Goal: Task Accomplishment & Management: Manage account settings

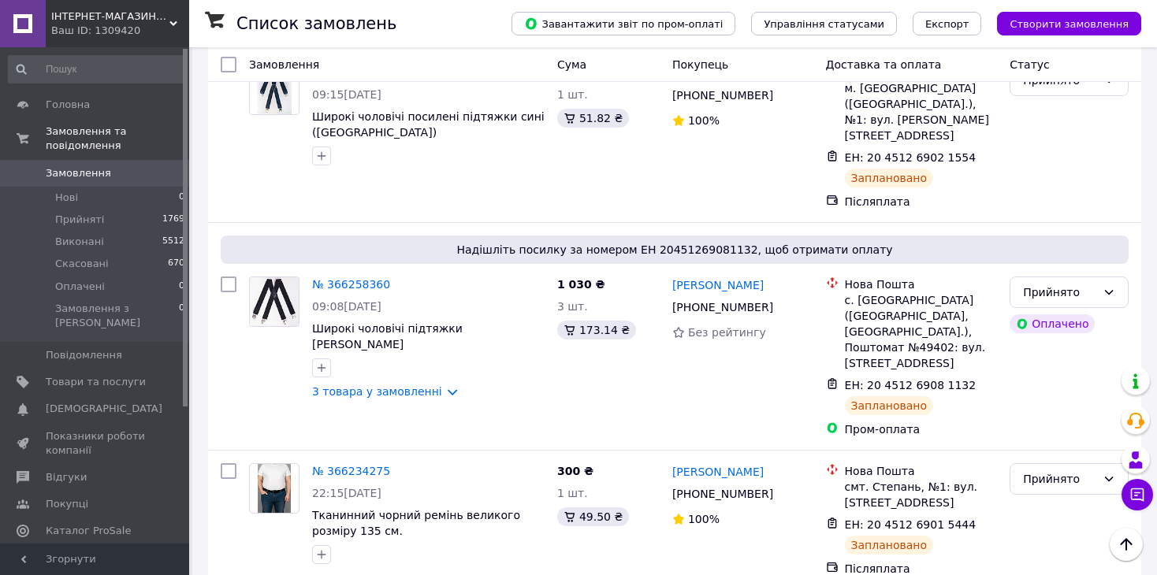
click at [121, 166] on span "Замовлення" at bounding box center [96, 173] width 100 height 14
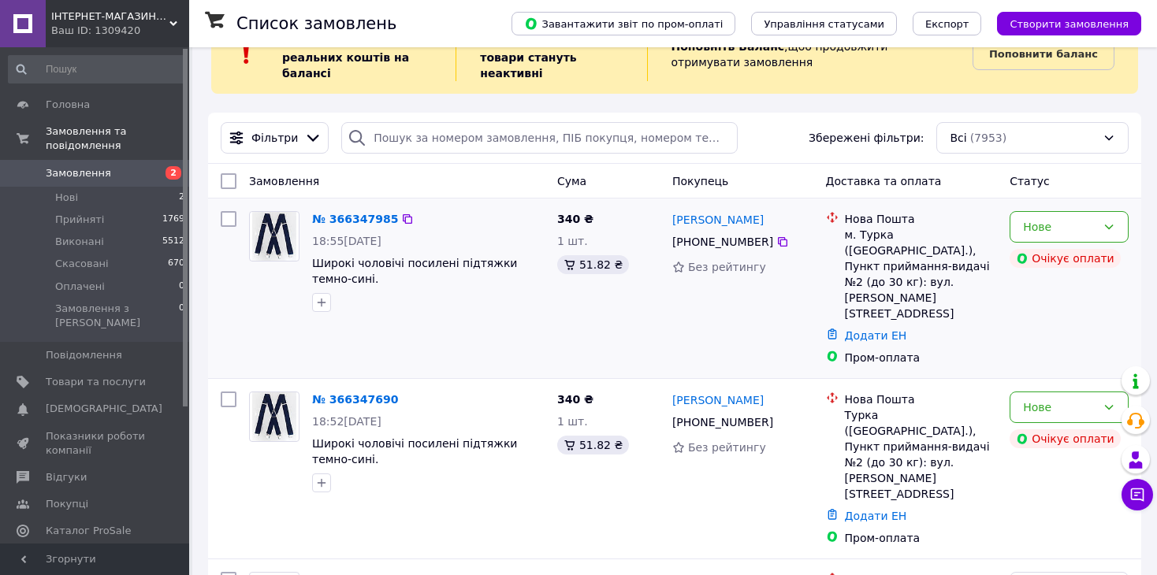
scroll to position [79, 0]
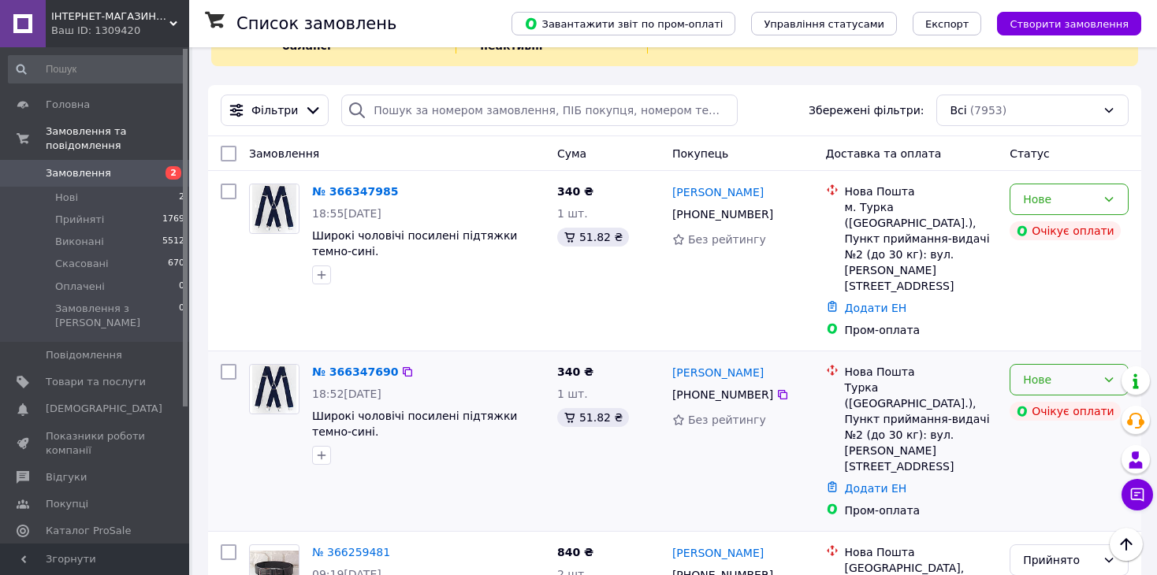
click at [1057, 371] on div "Нове" at bounding box center [1059, 379] width 73 height 17
click at [1045, 381] on li "Прийнято" at bounding box center [1068, 382] width 117 height 28
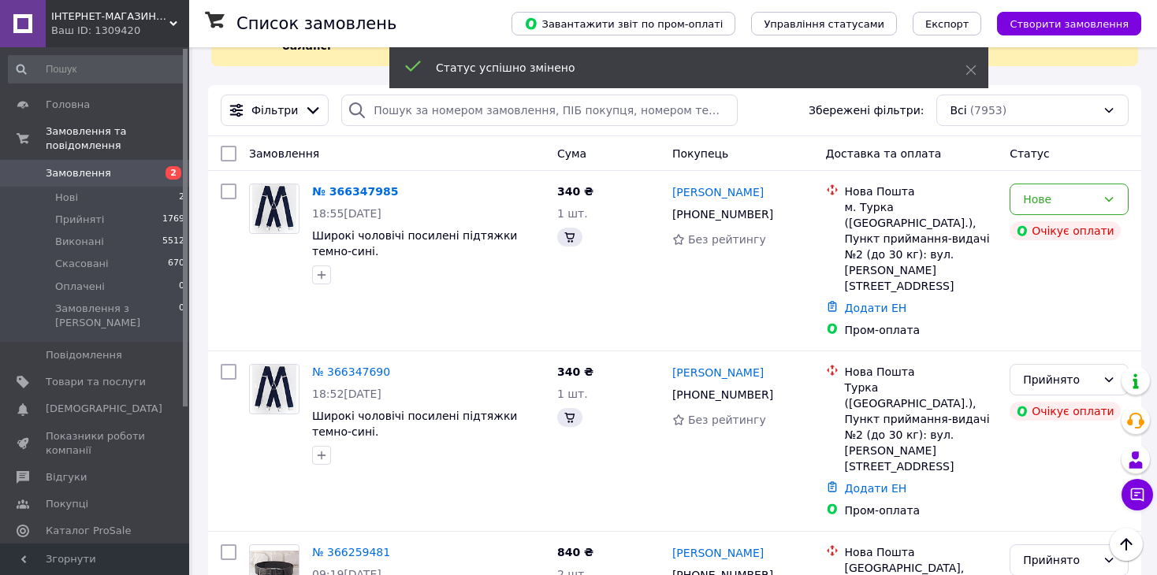
click at [1095, 205] on div "Нове" at bounding box center [1059, 199] width 73 height 17
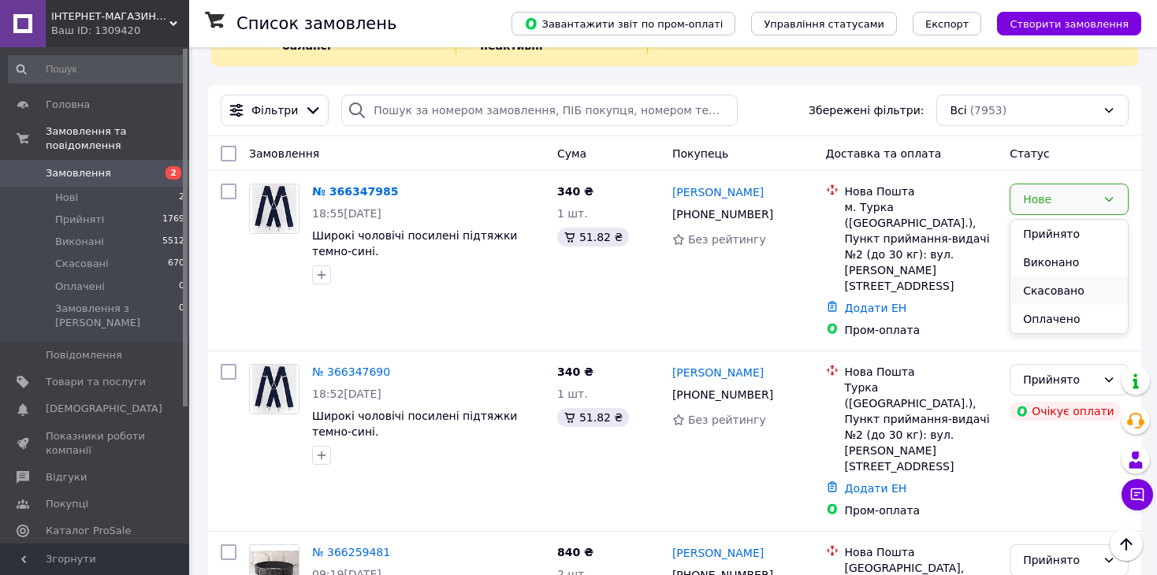
click at [1069, 289] on li "Скасовано" at bounding box center [1068, 291] width 117 height 28
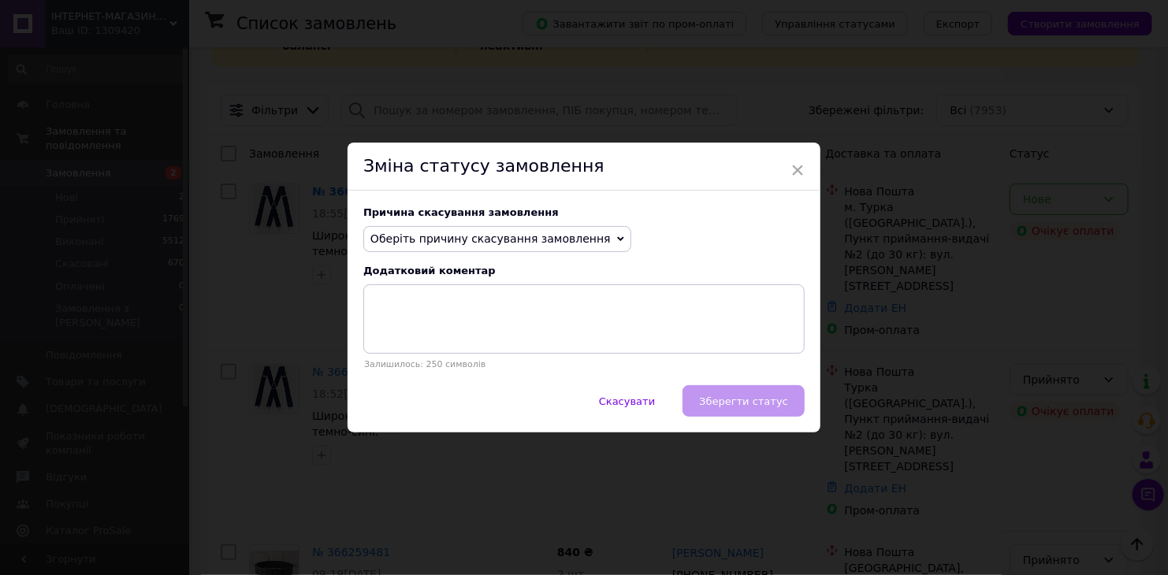
click at [516, 242] on span "Оберіть причину скасування замовлення" at bounding box center [490, 238] width 240 height 13
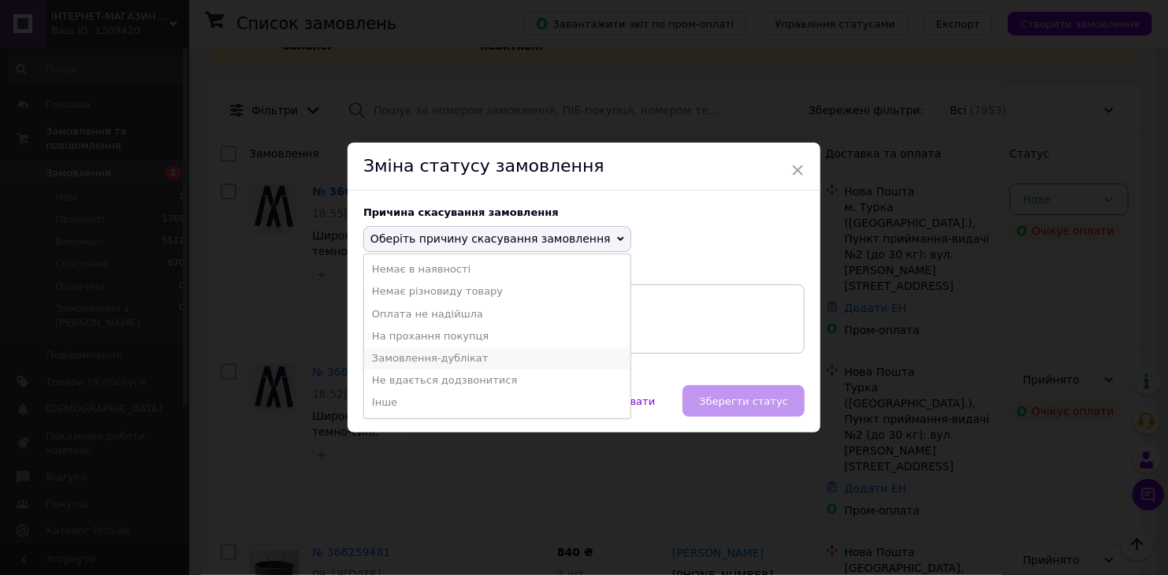
click at [469, 358] on li "Замовлення-дублікат" at bounding box center [497, 358] width 266 height 22
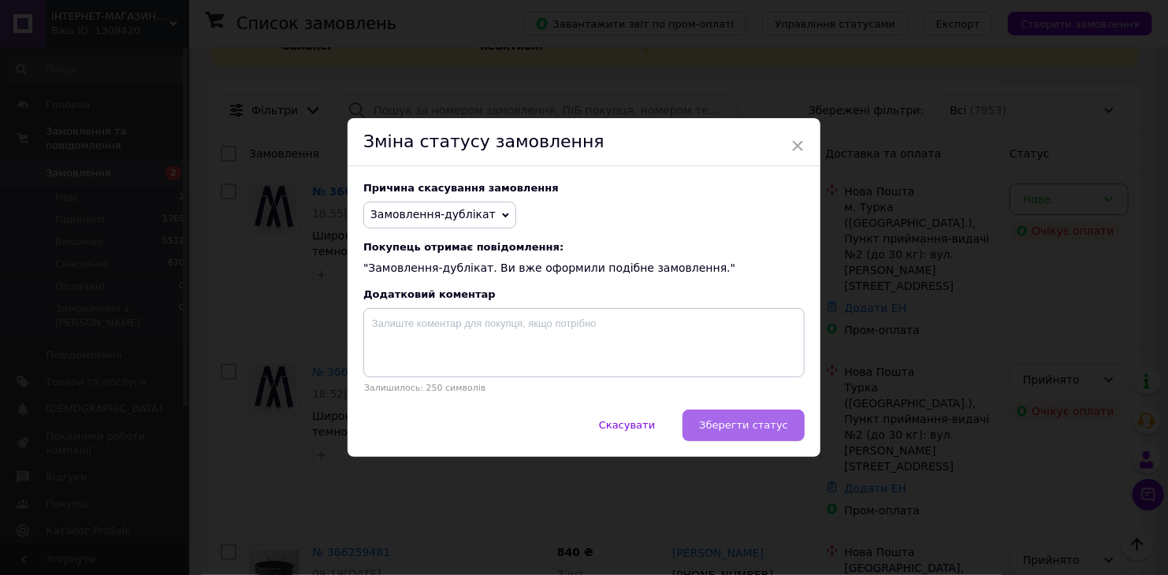
click at [763, 425] on span "Зберегти статус" at bounding box center [743, 425] width 89 height 12
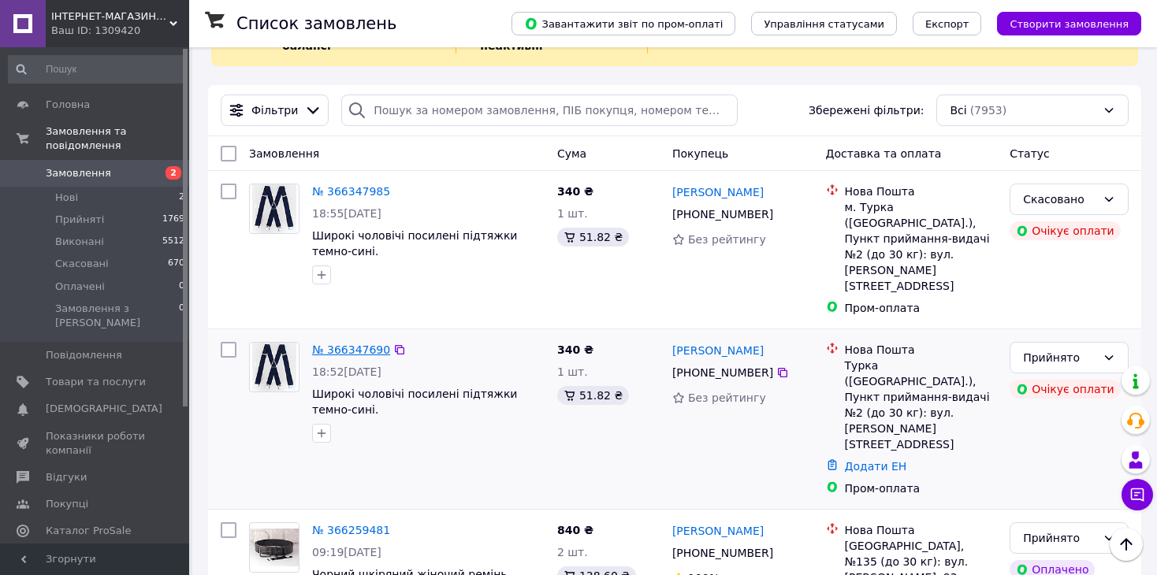
click at [355, 344] on link "№ 366347690" at bounding box center [351, 350] width 78 height 13
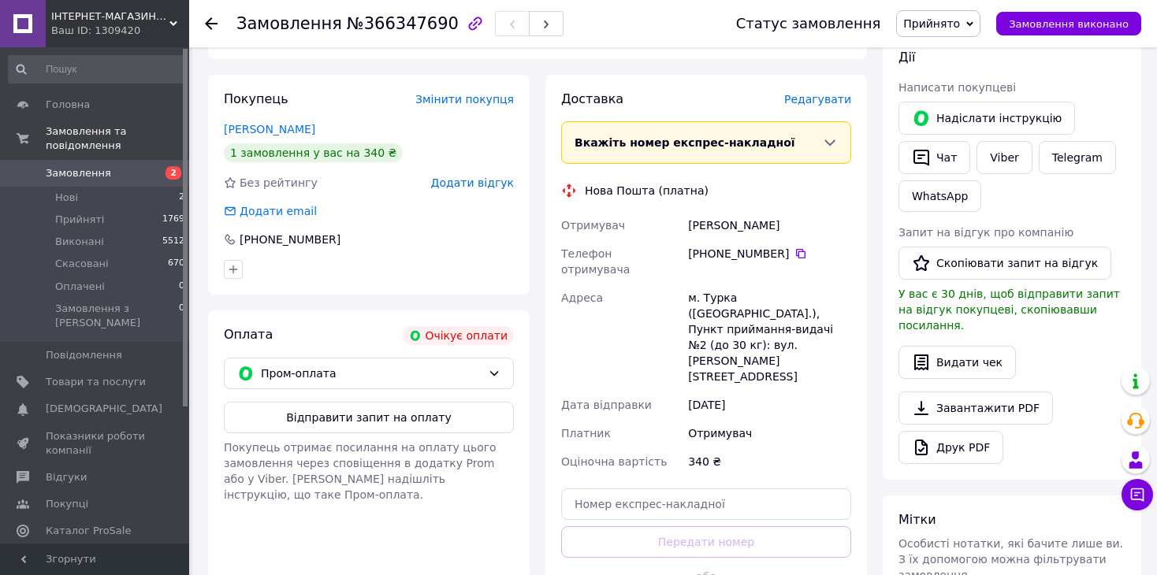
scroll to position [315, 0]
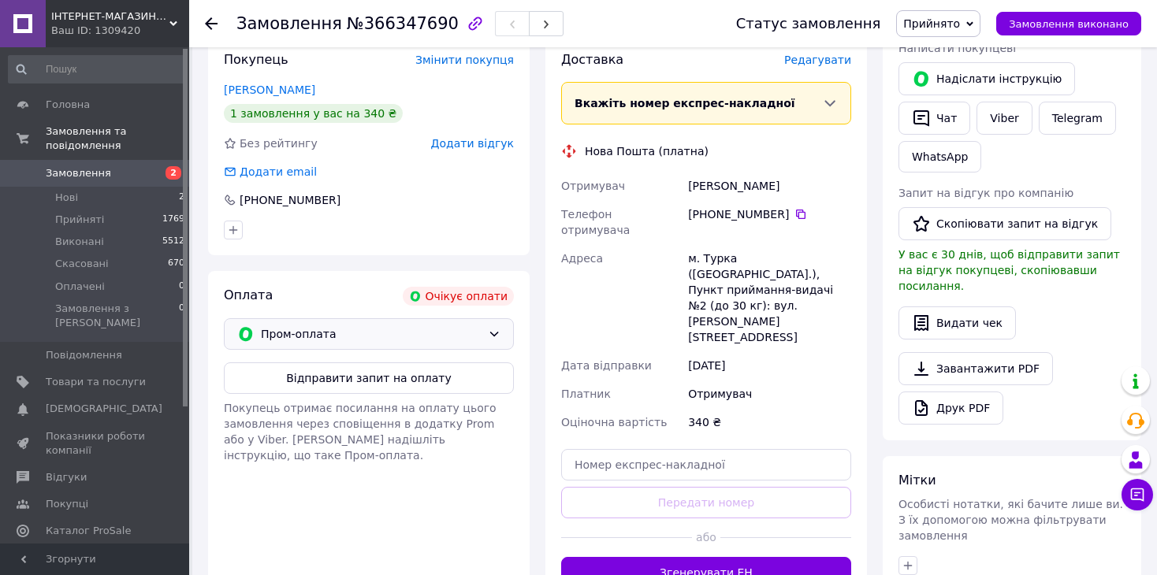
click at [391, 334] on span "Пром-оплата" at bounding box center [371, 333] width 221 height 17
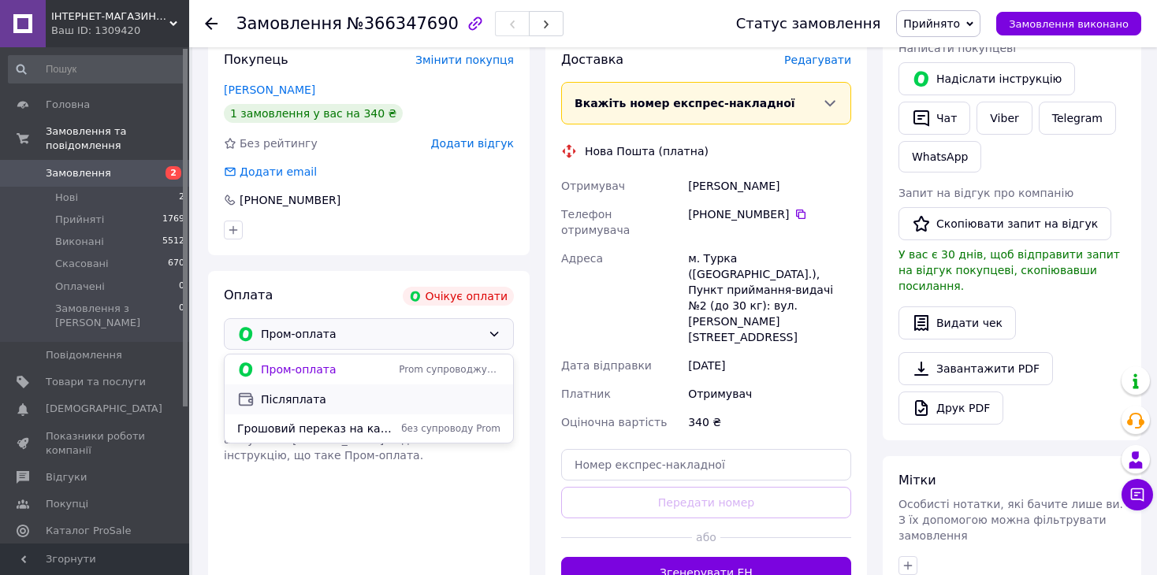
click at [381, 405] on span "Післяплата" at bounding box center [381, 400] width 240 height 16
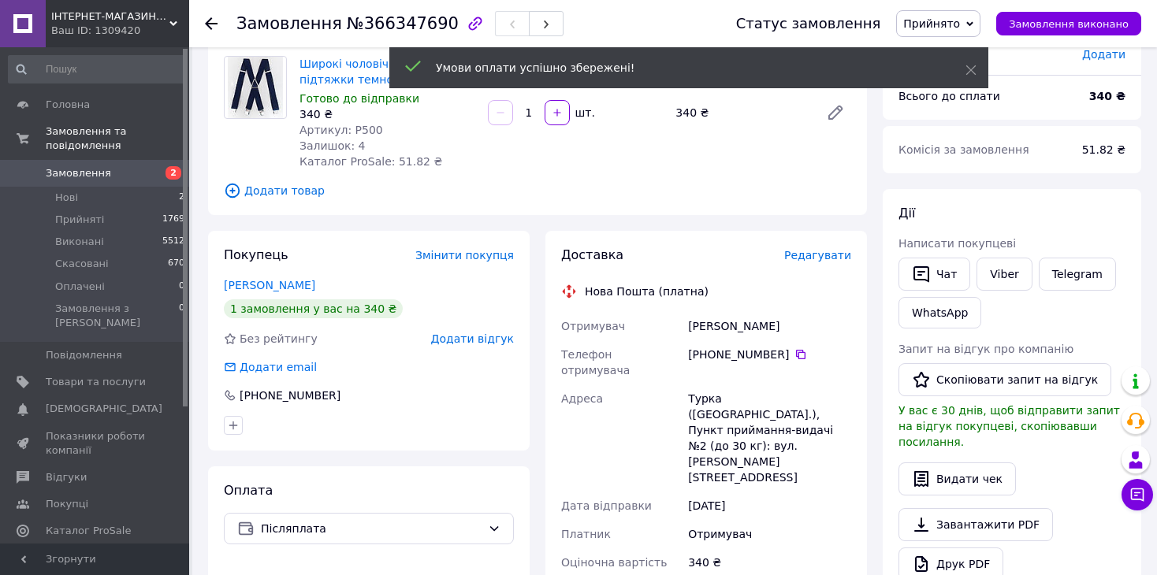
scroll to position [0, 0]
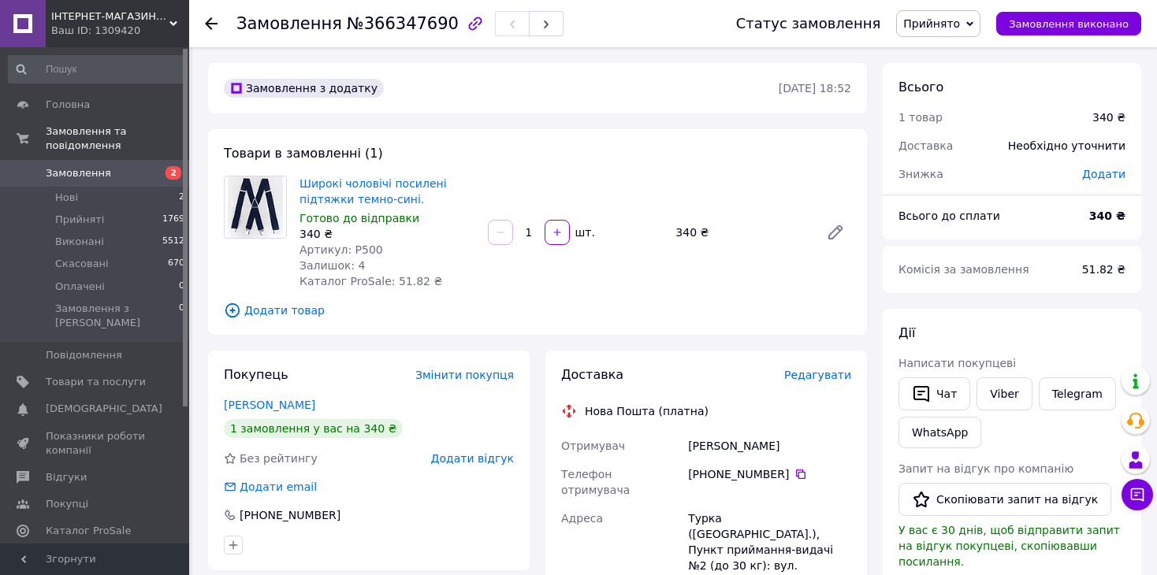
click at [138, 166] on span "Замовлення" at bounding box center [96, 173] width 100 height 14
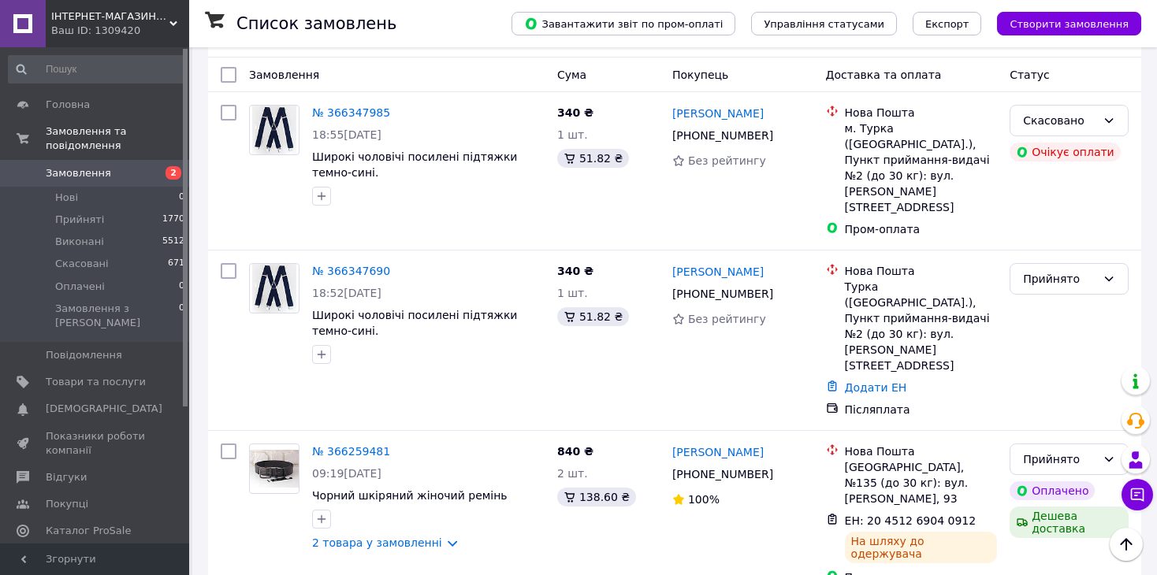
scroll to position [236, 0]
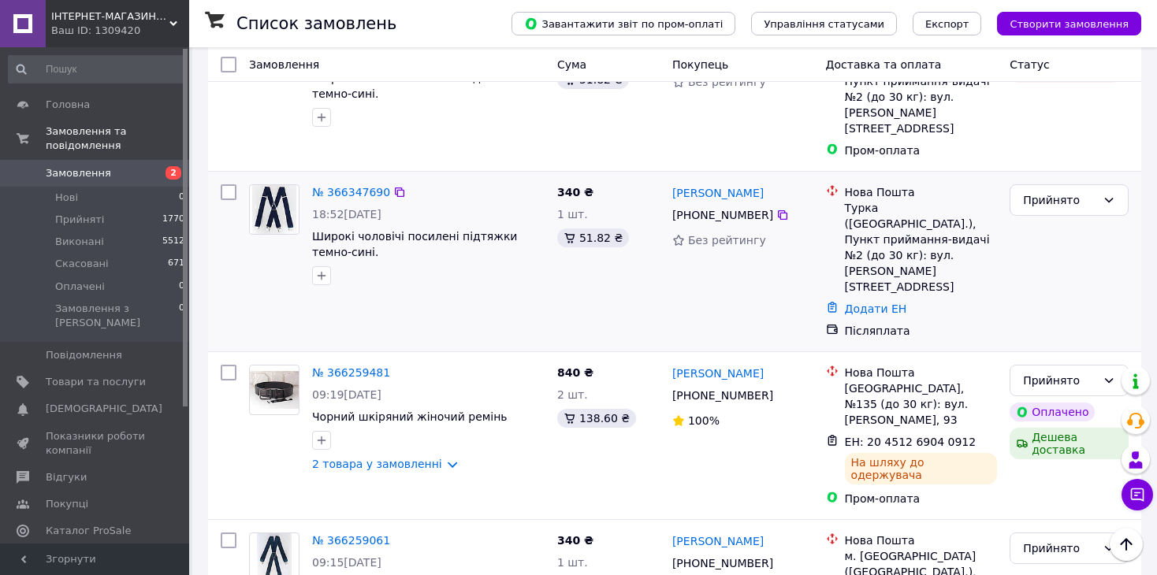
click at [548, 216] on div "№ 366347690 18:52, 12.10.2025 Широкі чоловічі посилені підтяжки темно-сині." at bounding box center [428, 234] width 245 height 113
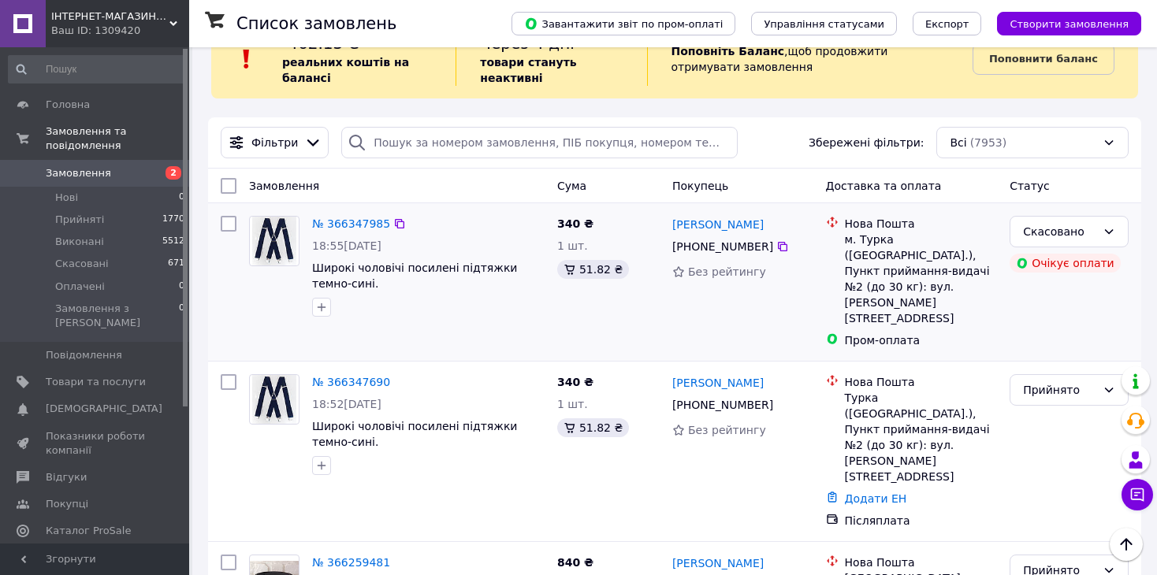
scroll to position [0, 0]
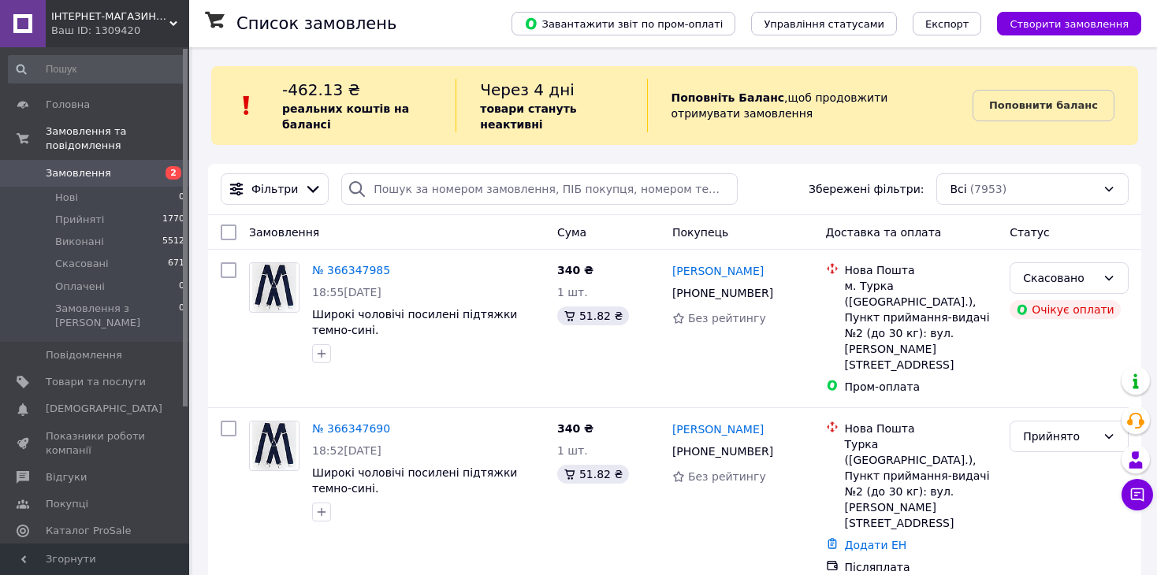
click at [125, 166] on span "Замовлення" at bounding box center [96, 173] width 100 height 14
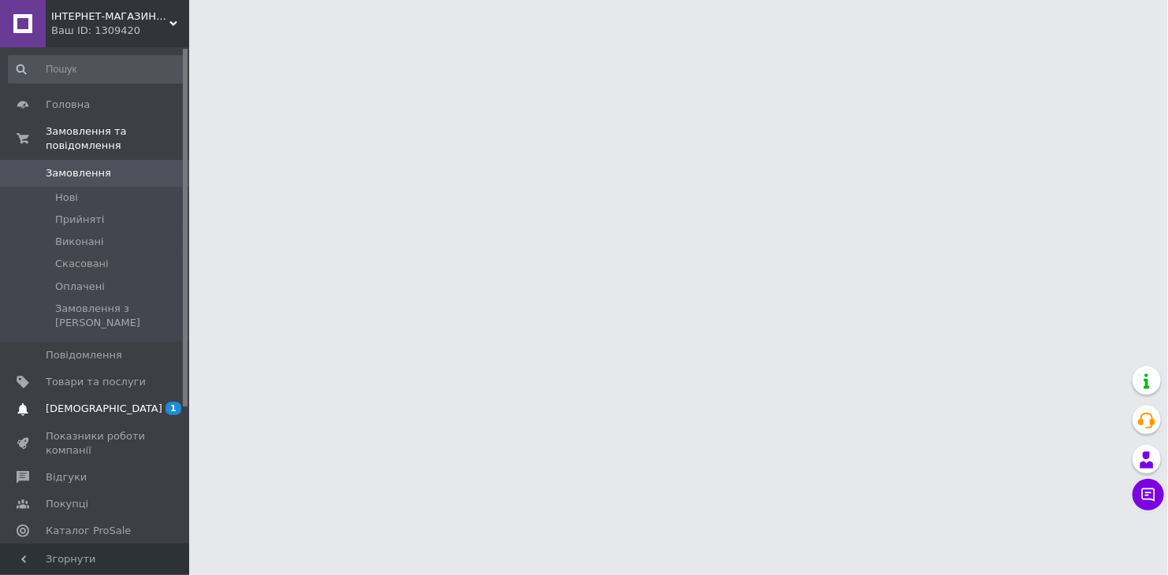
click at [141, 402] on span "[DEMOGRAPHIC_DATA]" at bounding box center [96, 409] width 100 height 14
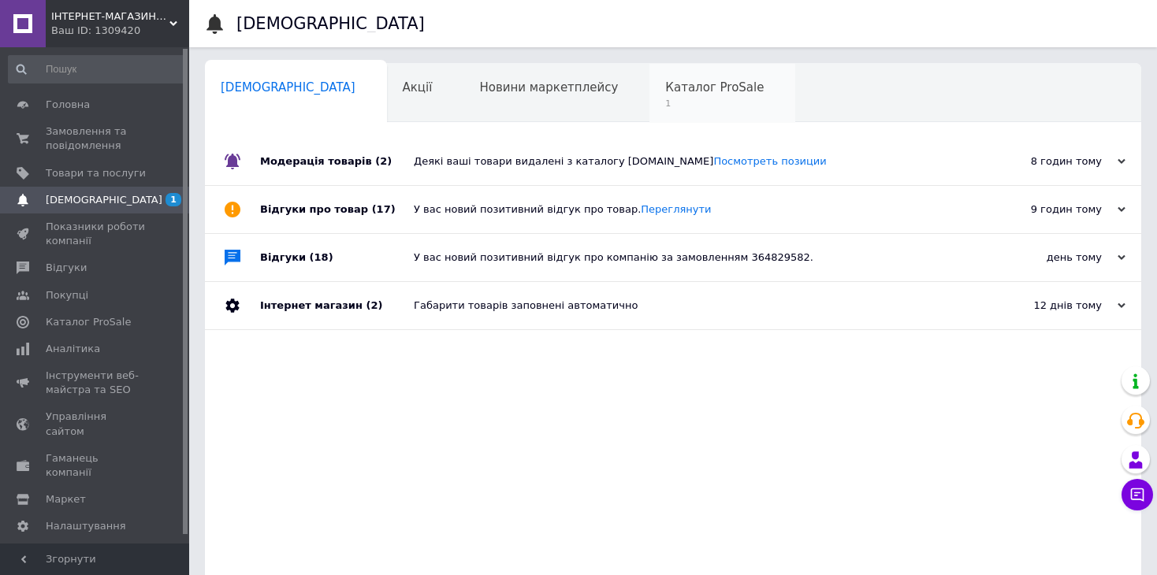
click at [665, 105] on span "1" at bounding box center [714, 104] width 98 height 12
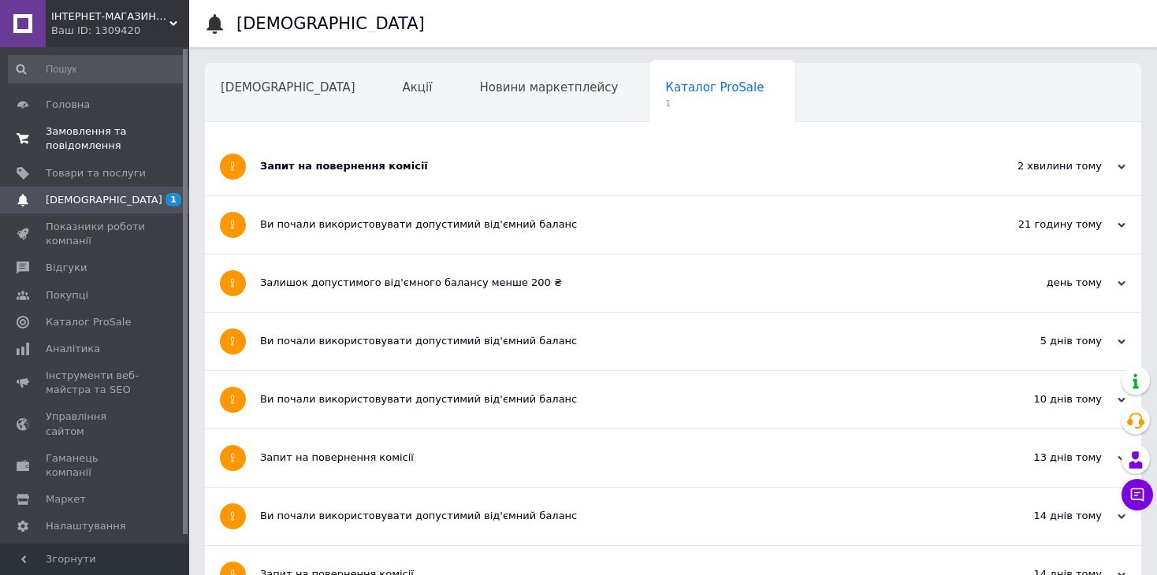
click at [75, 130] on span "Замовлення та повідомлення" at bounding box center [96, 138] width 100 height 28
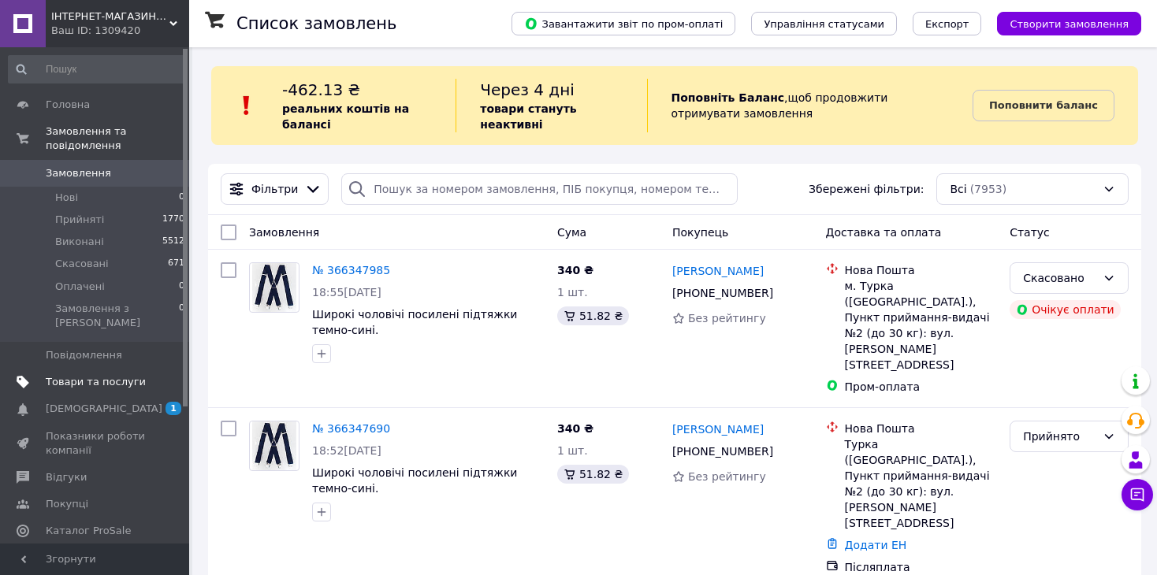
click at [86, 375] on span "Товари та послуги" at bounding box center [96, 382] width 100 height 14
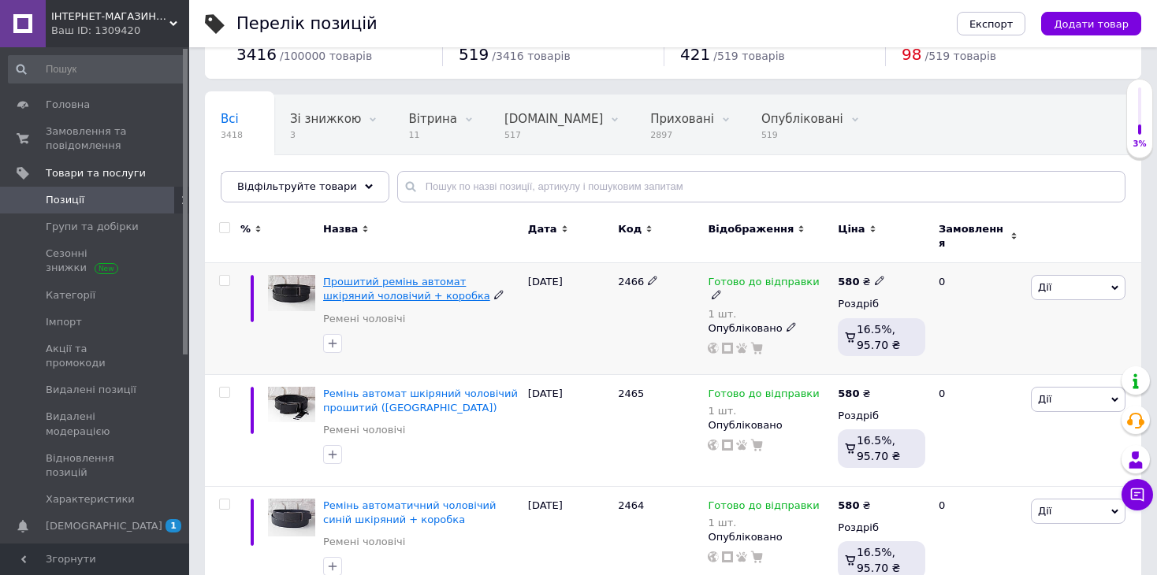
scroll to position [79, 0]
